Goal: Task Accomplishment & Management: Use online tool/utility

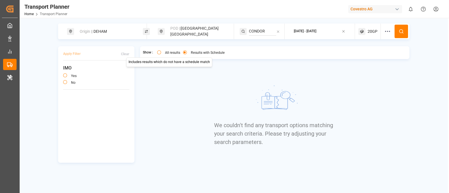
click at [160, 52] on button "All results" at bounding box center [159, 53] width 4 height 4
click at [263, 33] on input "CONDOR" at bounding box center [262, 31] width 27 height 8
type input "CONDOR"
click at [268, 29] on input "CONDOR" at bounding box center [262, 31] width 27 height 8
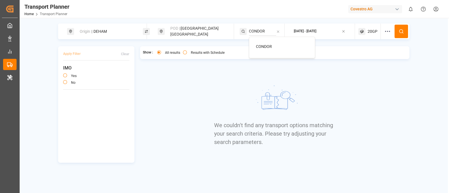
click at [268, 29] on input "CONDOR" at bounding box center [262, 31] width 27 height 8
click at [96, 29] on div "Origin || DEHAM" at bounding box center [106, 31] width 61 height 10
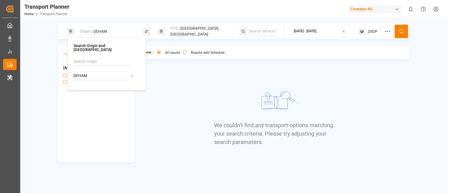
click at [131, 74] on icon at bounding box center [132, 76] width 4 height 4
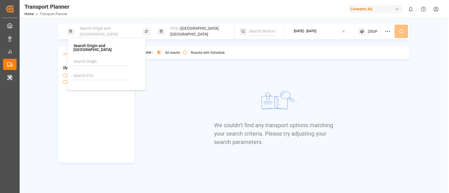
drag, startPoint x: 92, startPoint y: 52, endPoint x: 93, endPoint y: 57, distance: 4.5
click at [93, 57] on div "Search Origin and POL" at bounding box center [107, 64] width 66 height 40
click at [93, 58] on input at bounding box center [102, 62] width 56 height 8
click at [83, 75] on span "NWC / EU" at bounding box center [89, 77] width 17 height 4
type input "NWC / EU"
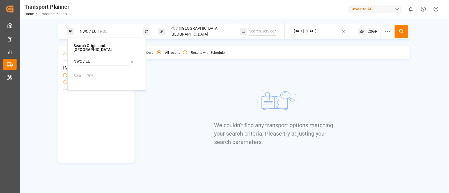
click at [200, 93] on div "Show : All results Results with Schedule We couldn't find any transport options…" at bounding box center [275, 104] width 270 height 117
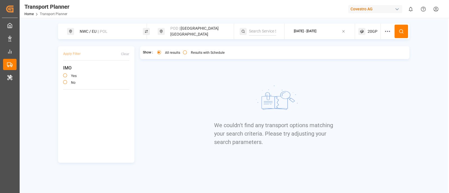
click at [400, 34] on button at bounding box center [401, 31] width 13 height 13
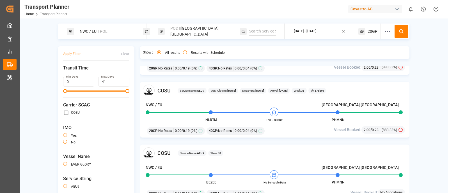
click at [258, 34] on input at bounding box center [262, 31] width 27 height 8
type input "condor"
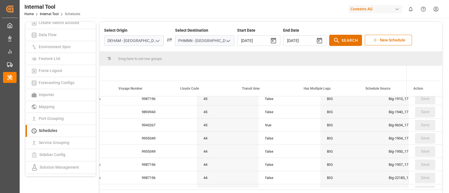
scroll to position [0, 418]
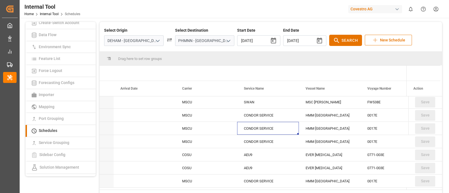
click at [278, 131] on div "CONDOR SERVICE" at bounding box center [268, 128] width 62 height 13
click at [266, 113] on div "CONDOR SERVICE" at bounding box center [268, 115] width 62 height 13
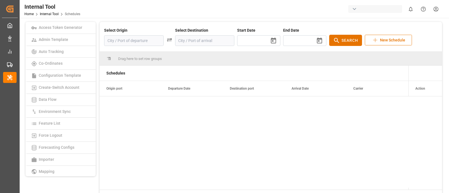
type input "2025/09/18"
type input "2025/11/06"
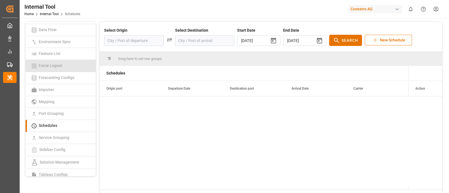
scroll to position [72, 0]
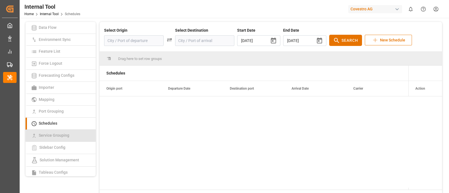
click at [62, 138] on link "Service Grouping" at bounding box center [61, 136] width 70 height 12
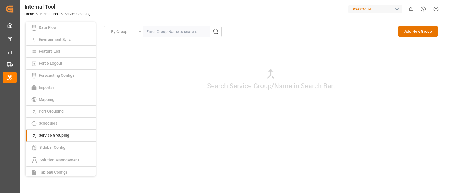
click at [174, 34] on input "text" at bounding box center [176, 31] width 66 height 11
type input "c"
paste input "CONDOR SERVICE"
type input "CONDOR SERVICE"
click at [54, 102] on link "Mapping" at bounding box center [61, 100] width 70 height 12
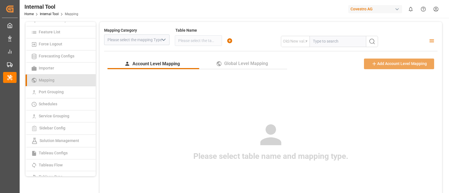
scroll to position [92, 0]
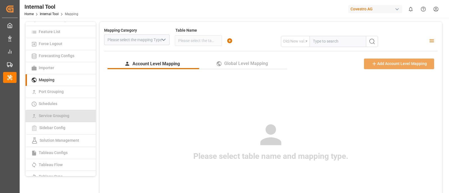
click at [55, 115] on span "Service Grouping" at bounding box center [54, 116] width 34 height 4
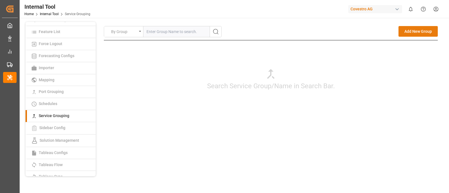
click at [409, 31] on button "Add New Group" at bounding box center [418, 31] width 39 height 11
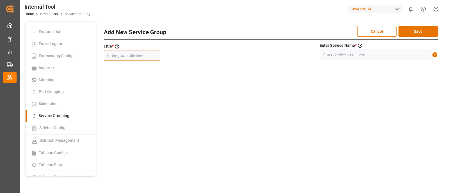
click at [141, 57] on input "text" at bounding box center [132, 55] width 56 height 11
type input "sr"
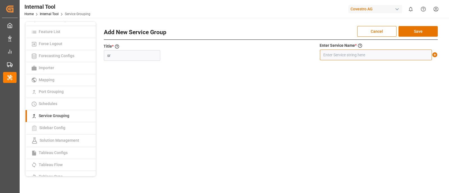
click at [418, 52] on input "text" at bounding box center [376, 55] width 112 height 11
type input "s"
paste input "CONDOR SERVICE"
type input "CONDOR SERVICE"
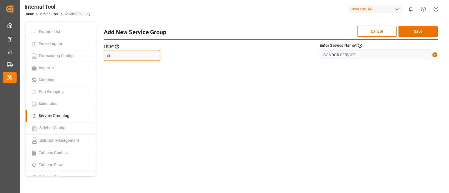
click at [121, 60] on input "sr" at bounding box center [132, 55] width 56 height 11
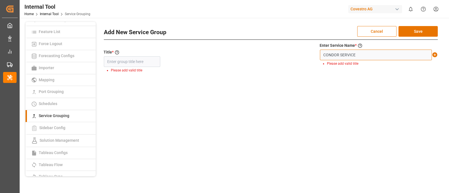
click at [323, 54] on input "CONDOR SERVICE" at bounding box center [376, 55] width 112 height 11
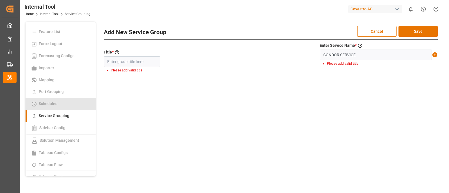
click at [72, 102] on link "Schedules" at bounding box center [61, 104] width 70 height 12
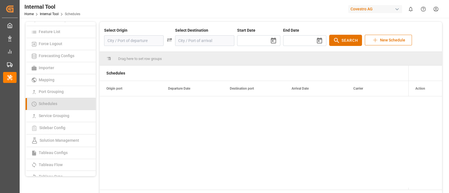
type input "[DATE]"
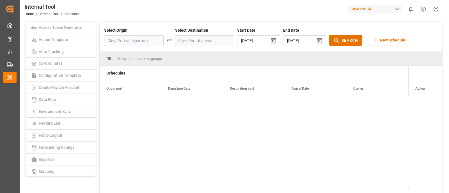
scroll to position [92, 0]
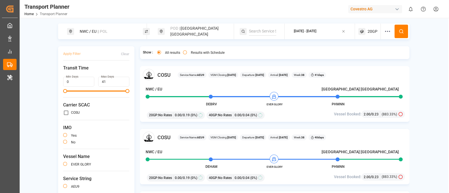
click at [249, 32] on input at bounding box center [262, 31] width 27 height 8
click at [252, 54] on li "CONDOR" at bounding box center [283, 57] width 63 height 10
click at [256, 55] on span "CONDOR" at bounding box center [264, 57] width 16 height 4
click at [180, 53] on div "All results Results with Schedule Shows only results with schedules Shows only …" at bounding box center [192, 54] width 70 height 6
click at [184, 51] on button "Results with Schedule" at bounding box center [185, 53] width 4 height 4
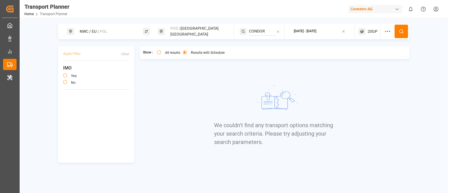
click at [272, 28] on input "CONDOR" at bounding box center [262, 31] width 27 height 8
type input "CONDOR"
click at [373, 34] on div "20GP" at bounding box center [370, 32] width 22 height 16
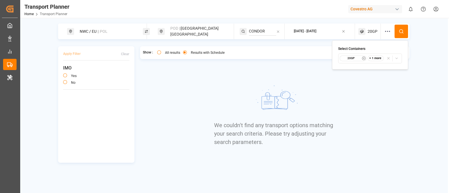
click at [395, 59] on icon "button" at bounding box center [397, 58] width 4 height 4
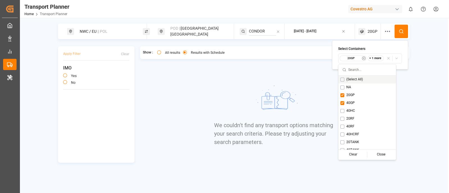
click at [341, 78] on button "Suggestions" at bounding box center [343, 80] width 4 height 4
click at [402, 33] on icon at bounding box center [401, 31] width 5 height 5
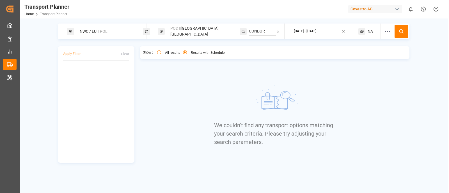
click at [366, 34] on div "NA" at bounding box center [370, 32] width 22 height 16
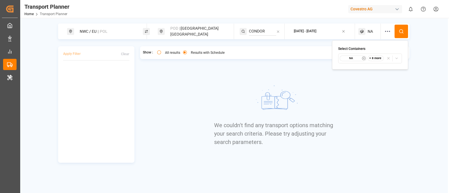
click at [366, 34] on div "NA" at bounding box center [370, 32] width 22 height 16
click at [388, 59] on icon "button" at bounding box center [389, 58] width 4 height 4
click at [388, 59] on div "Select Container Type..." at bounding box center [370, 58] width 55 height 5
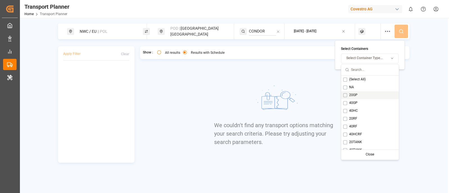
click at [346, 95] on button "Suggestions" at bounding box center [345, 95] width 4 height 4
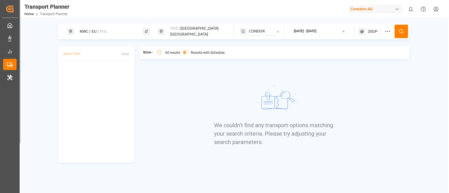
click at [316, 88] on img at bounding box center [275, 100] width 84 height 42
click at [406, 26] on button at bounding box center [401, 31] width 13 height 13
click at [268, 30] on input "CONDOR" at bounding box center [262, 31] width 27 height 8
click at [113, 34] on div "NWC / EU || POL" at bounding box center [106, 31] width 61 height 10
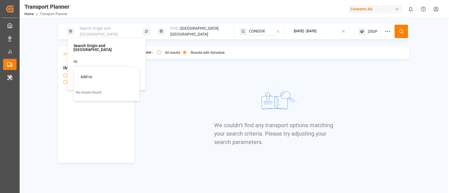
type input "r"
click at [93, 72] on input at bounding box center [102, 76] width 56 height 8
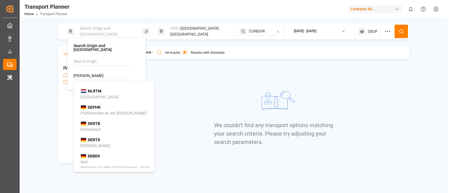
click at [87, 88] on div "NLRTM" at bounding box center [91, 91] width 21 height 6
type input "NLRTM"
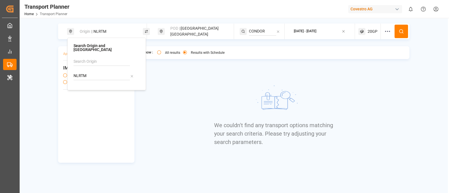
click at [192, 103] on div "Show : All results Results with Schedule We couldn't find any transport options…" at bounding box center [275, 104] width 270 height 117
click at [276, 31] on icon at bounding box center [278, 32] width 4 height 4
click at [400, 30] on icon at bounding box center [401, 31] width 5 height 5
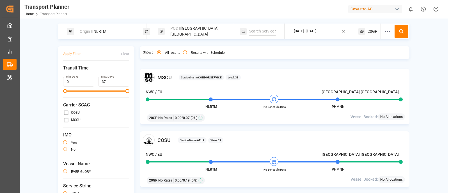
scroll to position [60, 0]
click at [251, 33] on input at bounding box center [262, 31] width 27 height 8
click at [256, 44] on span "CONDOR" at bounding box center [264, 46] width 16 height 4
type input "CONDOR"
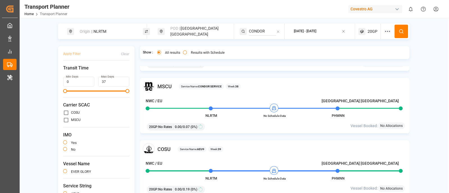
scroll to position [49, 0]
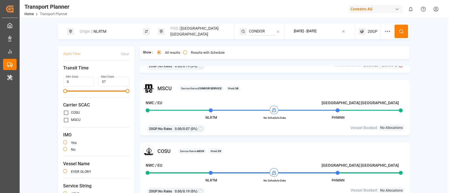
click at [403, 32] on icon at bounding box center [401, 31] width 5 height 5
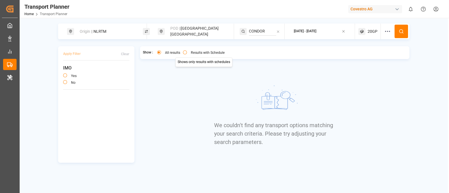
click at [183, 53] on button "Results with Schedule" at bounding box center [185, 53] width 4 height 4
click at [157, 52] on div "All results Includes results which do not have a schedule match Includes result…" at bounding box center [190, 52] width 75 height 7
click at [160, 53] on button "All results" at bounding box center [159, 53] width 4 height 4
click at [279, 31] on icon at bounding box center [278, 32] width 4 height 4
click at [404, 34] on button at bounding box center [401, 31] width 13 height 13
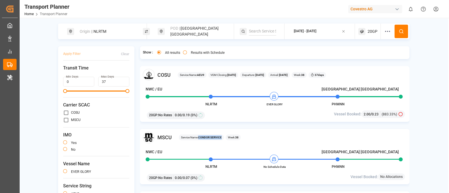
drag, startPoint x: 222, startPoint y: 137, endPoint x: 199, endPoint y: 138, distance: 23.0
click at [199, 138] on div "Service Name: CONDOR SERVICE" at bounding box center [201, 138] width 45 height 6
copy b "CONDOR SERVICE"
click at [260, 30] on input at bounding box center [262, 31] width 27 height 8
paste input "CONDOR SERVICE"
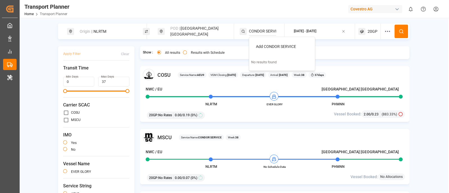
click at [264, 44] on span "Add CONDOR SERVICE" at bounding box center [276, 46] width 40 height 4
click at [397, 28] on button at bounding box center [401, 31] width 13 height 13
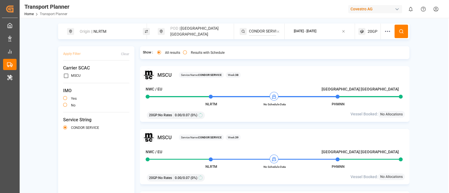
click at [265, 34] on input "CONDOR SERVICE" at bounding box center [262, 31] width 27 height 8
click at [268, 33] on input "CONDOR SERVICE" at bounding box center [262, 31] width 27 height 8
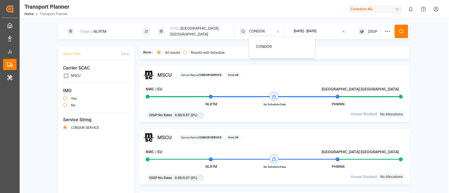
click at [258, 44] on span "CONDOR" at bounding box center [264, 46] width 16 height 4
click at [395, 28] on button at bounding box center [401, 31] width 13 height 13
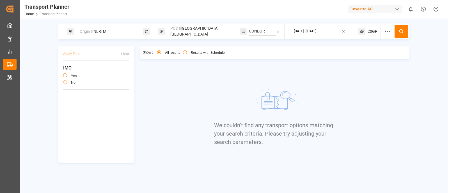
click at [184, 53] on button "Results with Schedule" at bounding box center [185, 53] width 4 height 4
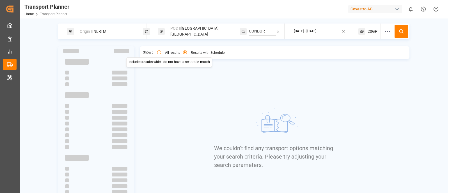
click at [157, 53] on button "All results" at bounding box center [159, 53] width 4 height 4
click at [268, 33] on input "CONDOR" at bounding box center [262, 31] width 27 height 8
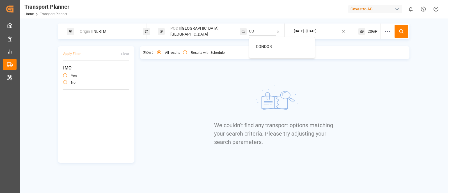
type input "C"
type input "CONDOR SERVICE"
click at [266, 44] on span "Add CONDOR SERVICE" at bounding box center [276, 46] width 40 height 4
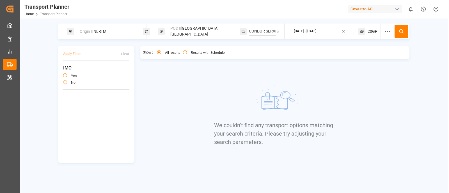
click at [401, 34] on button at bounding box center [401, 31] width 13 height 13
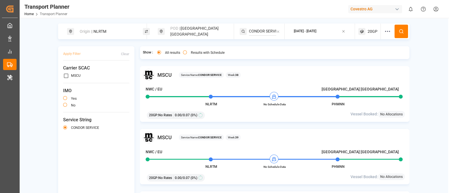
click at [276, 33] on icon at bounding box center [278, 32] width 4 height 4
click at [403, 30] on button at bounding box center [401, 31] width 13 height 13
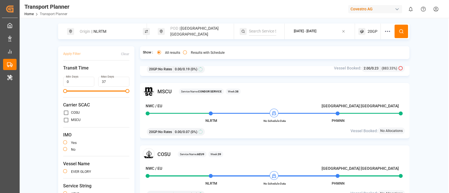
scroll to position [44, 0]
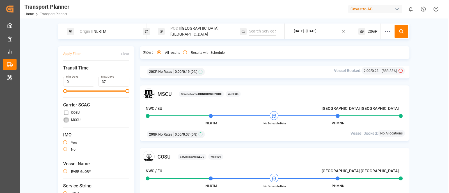
click at [66, 118] on input "primary checkbox" at bounding box center [66, 120] width 6 height 6
checkbox input "true"
click at [403, 34] on button at bounding box center [401, 31] width 13 height 13
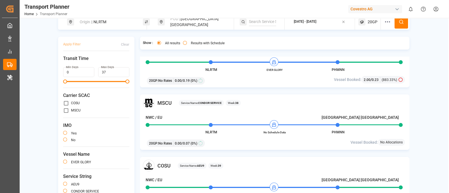
scroll to position [0, 0]
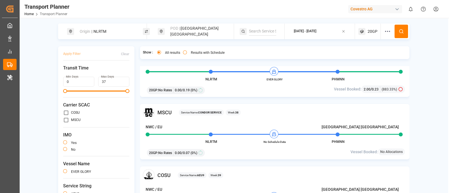
click at [270, 28] on input at bounding box center [262, 31] width 27 height 8
paste input "without entering the service string"
type input "without entering the service string"
click at [270, 28] on input "without entering the service string" at bounding box center [262, 31] width 27 height 8
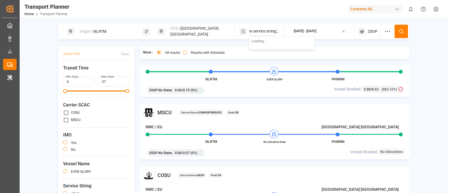
click at [270, 28] on input "without entering the service string" at bounding box center [262, 31] width 27 height 8
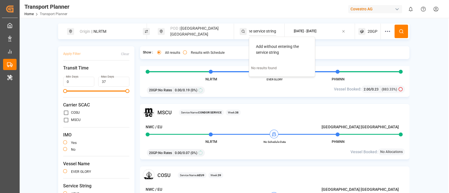
click at [270, 28] on input "without entering the service string" at bounding box center [262, 31] width 27 height 8
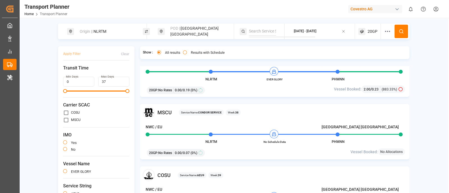
scroll to position [0, 0]
drag, startPoint x: 221, startPoint y: 112, endPoint x: 198, endPoint y: 114, distance: 23.1
click at [198, 114] on span "Service Name: CONDOR SERVICE" at bounding box center [201, 113] width 41 height 4
copy b "CONDOR SERVICE"
click at [261, 33] on input at bounding box center [262, 31] width 27 height 8
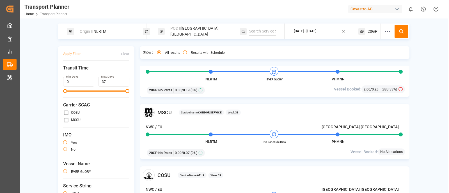
paste input "CONDOR SERVICE"
type input "CONDOR SERVICE"
